Goal: Transaction & Acquisition: Book appointment/travel/reservation

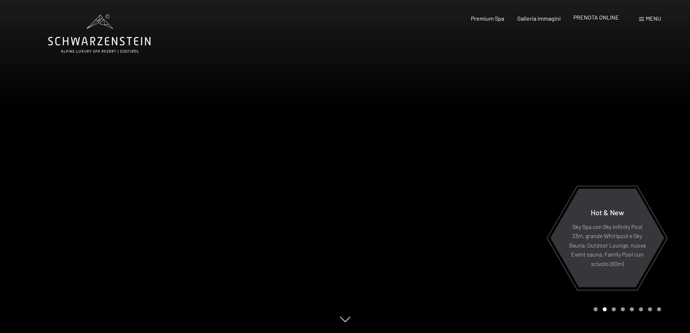
click at [598, 17] on span "PRENOTA ONLINE" at bounding box center [596, 17] width 46 height 7
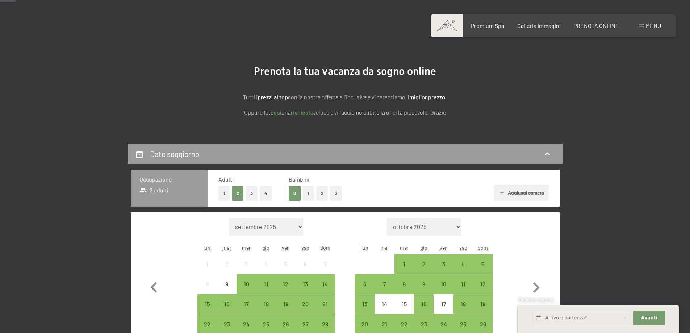
scroll to position [145, 0]
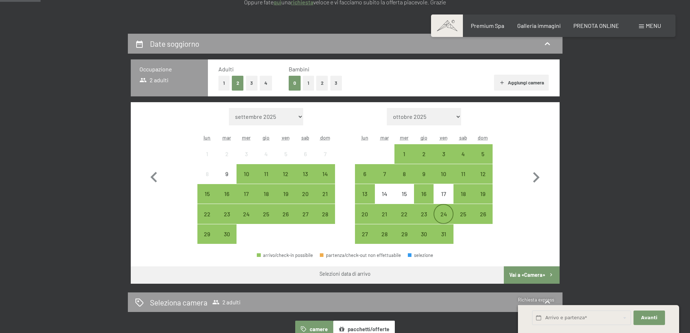
click at [445, 218] on div "24" at bounding box center [443, 220] width 18 height 18
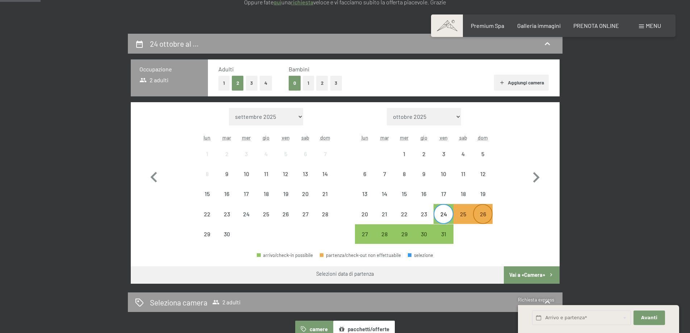
click at [480, 218] on div "26" at bounding box center [483, 220] width 18 height 18
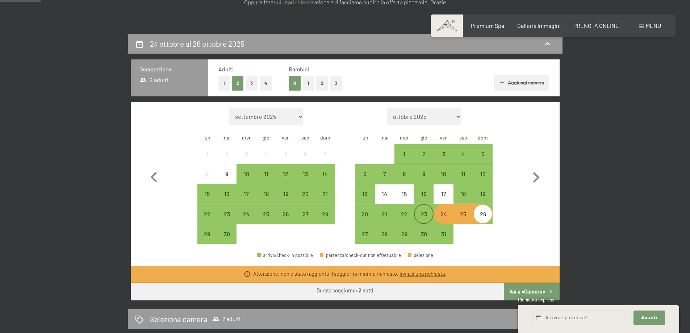
click at [420, 216] on div "23" at bounding box center [424, 220] width 18 height 18
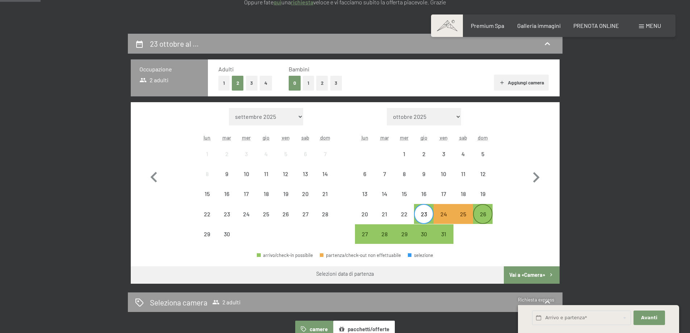
click at [481, 216] on div "26" at bounding box center [483, 220] width 18 height 18
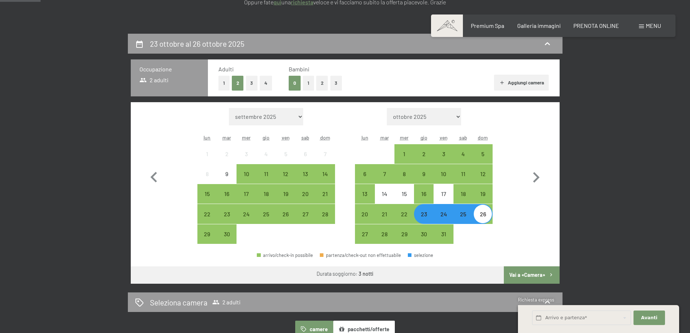
click at [539, 277] on button "Vai a «Camera»" at bounding box center [531, 274] width 55 height 17
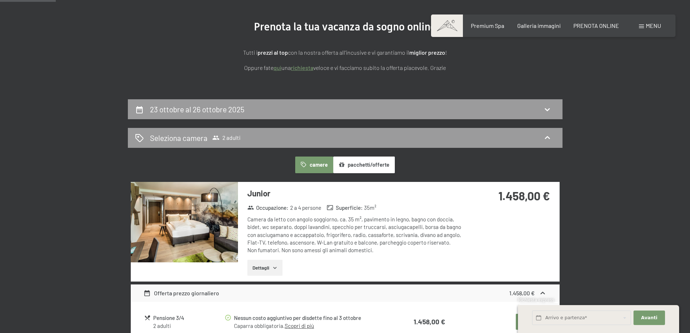
scroll to position [142, 0]
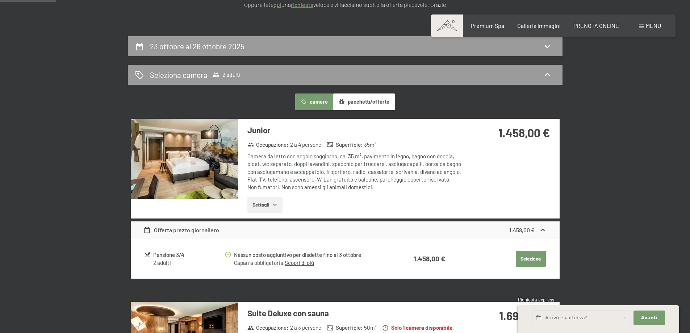
click at [261, 205] on button "Dettagli" at bounding box center [264, 205] width 35 height 16
